Goal: Use online tool/utility: Utilize a website feature to perform a specific function

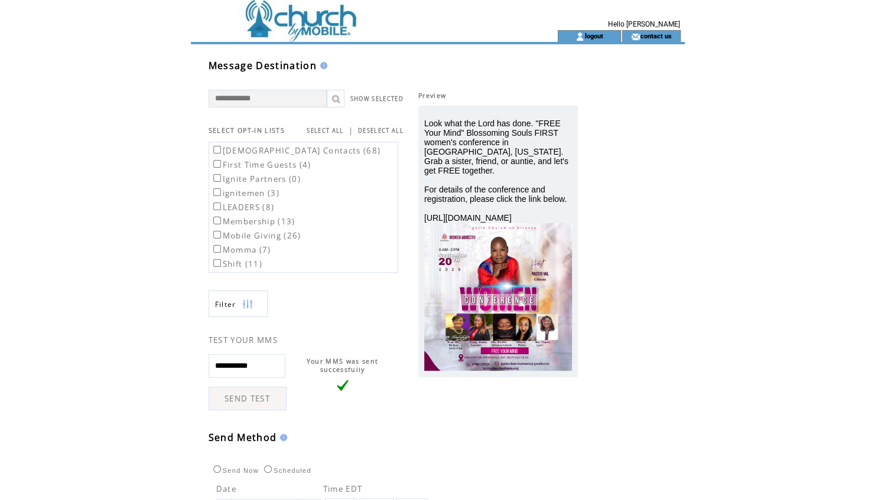
click at [333, 22] on td at bounding box center [353, 15] width 324 height 30
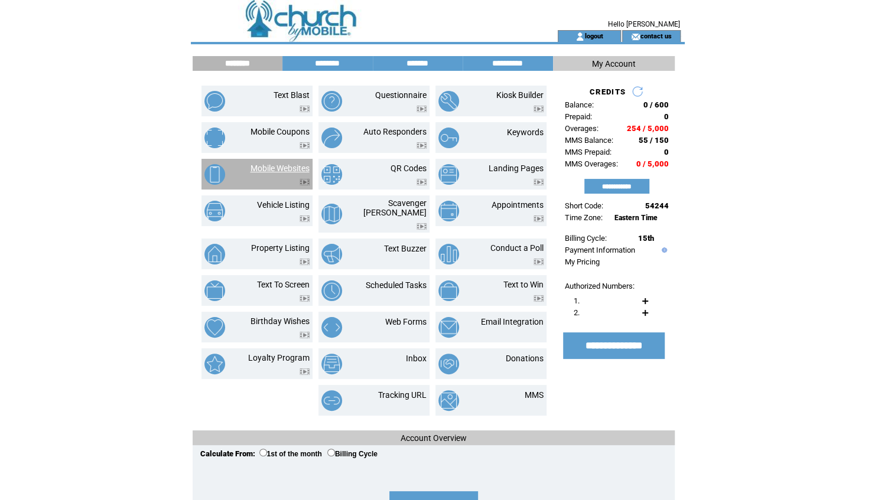
click at [289, 166] on link "Mobile Websites" at bounding box center [279, 168] width 59 height 9
click at [274, 169] on link "Mobile Websites" at bounding box center [279, 168] width 59 height 9
click at [278, 173] on link "Mobile Websites" at bounding box center [279, 168] width 59 height 9
